Goal: Transaction & Acquisition: Subscribe to service/newsletter

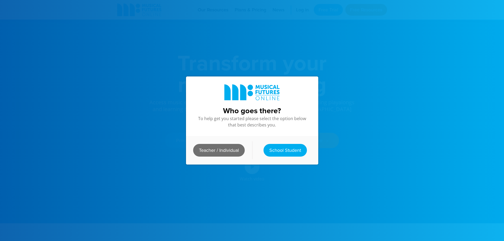
click at [220, 150] on link "Teacher / Individual" at bounding box center [219, 150] width 52 height 13
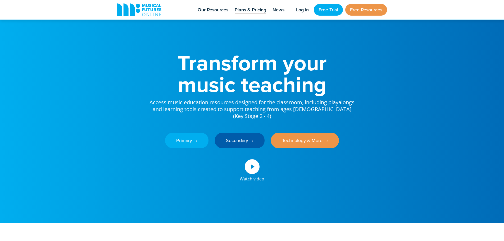
click at [249, 13] on span "Plans & Pricing" at bounding box center [250, 9] width 31 height 7
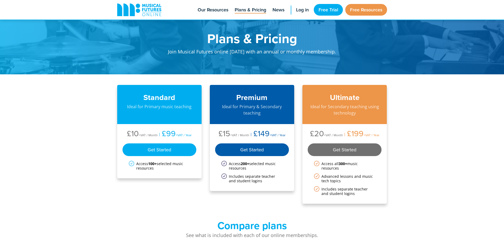
click at [346, 148] on div "Get Started" at bounding box center [345, 149] width 74 height 13
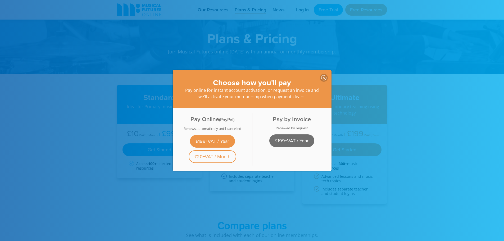
click at [275, 137] on link "£199+VAT / Year" at bounding box center [291, 140] width 45 height 13
